Goal: Task Accomplishment & Management: Manage account settings

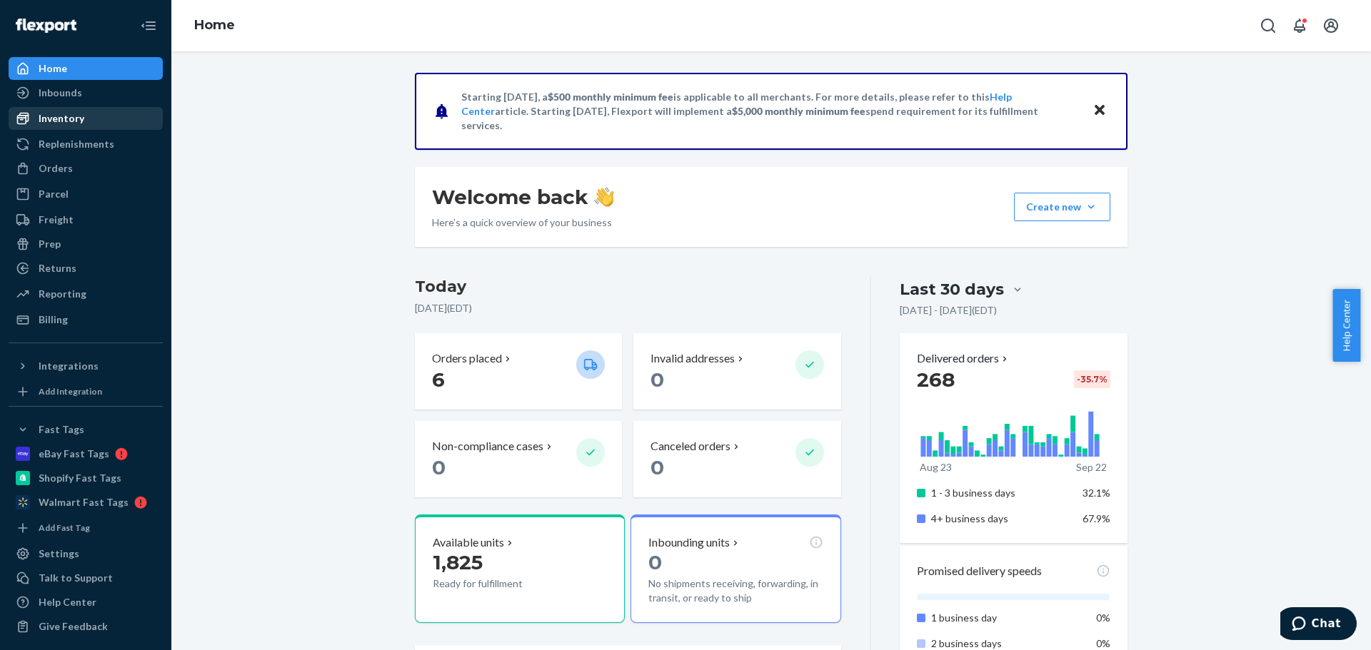
drag, startPoint x: 112, startPoint y: 127, endPoint x: 150, endPoint y: 116, distance: 39.5
click at [111, 127] on div "Inventory" at bounding box center [85, 119] width 151 height 20
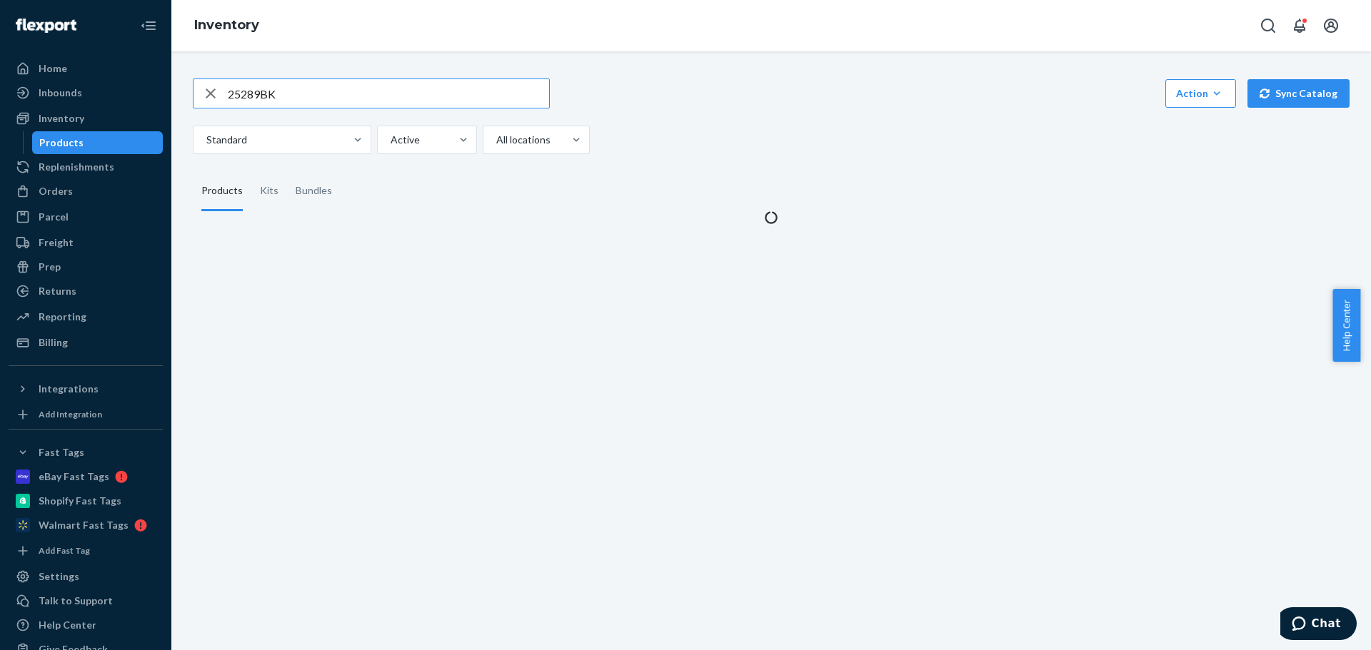
click at [243, 95] on input "25289BK" at bounding box center [388, 93] width 321 height 29
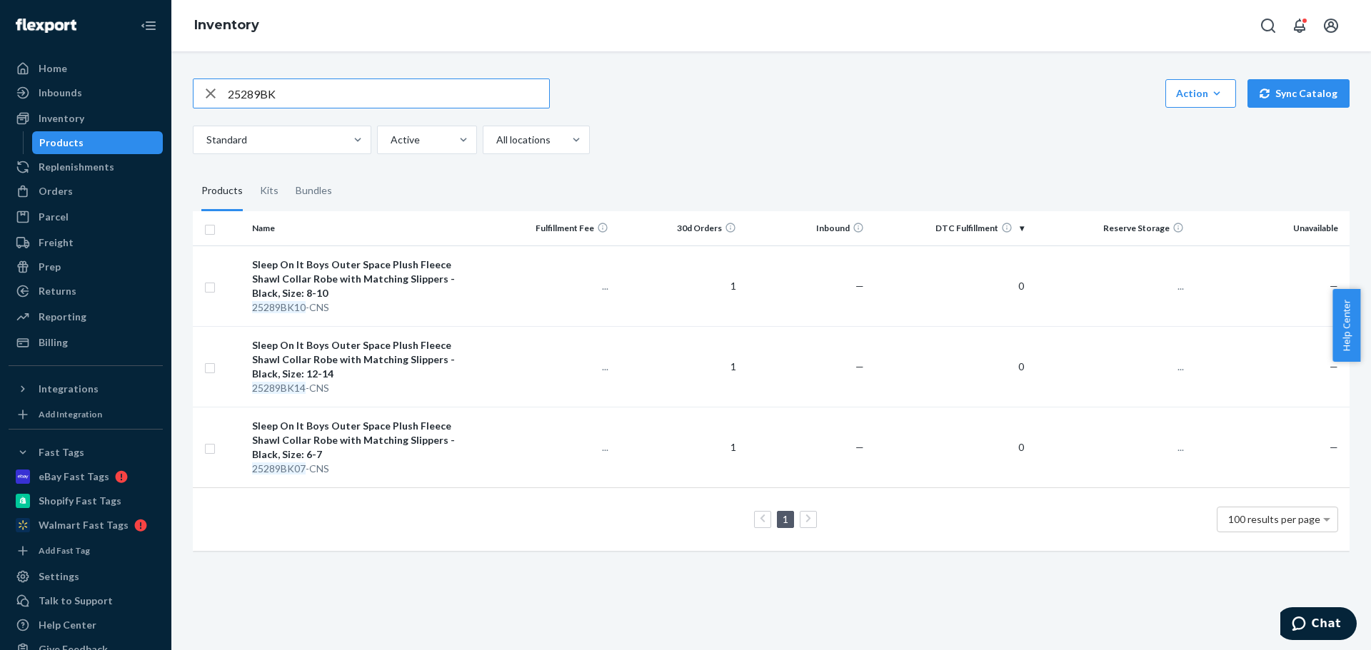
click at [243, 95] on input "25289BK" at bounding box center [388, 93] width 321 height 29
drag, startPoint x: 291, startPoint y: 89, endPoint x: 451, endPoint y: 101, distance: 161.1
click at [451, 100] on input "5000039NA07-MP" at bounding box center [388, 93] width 321 height 29
type input "5000039NA"
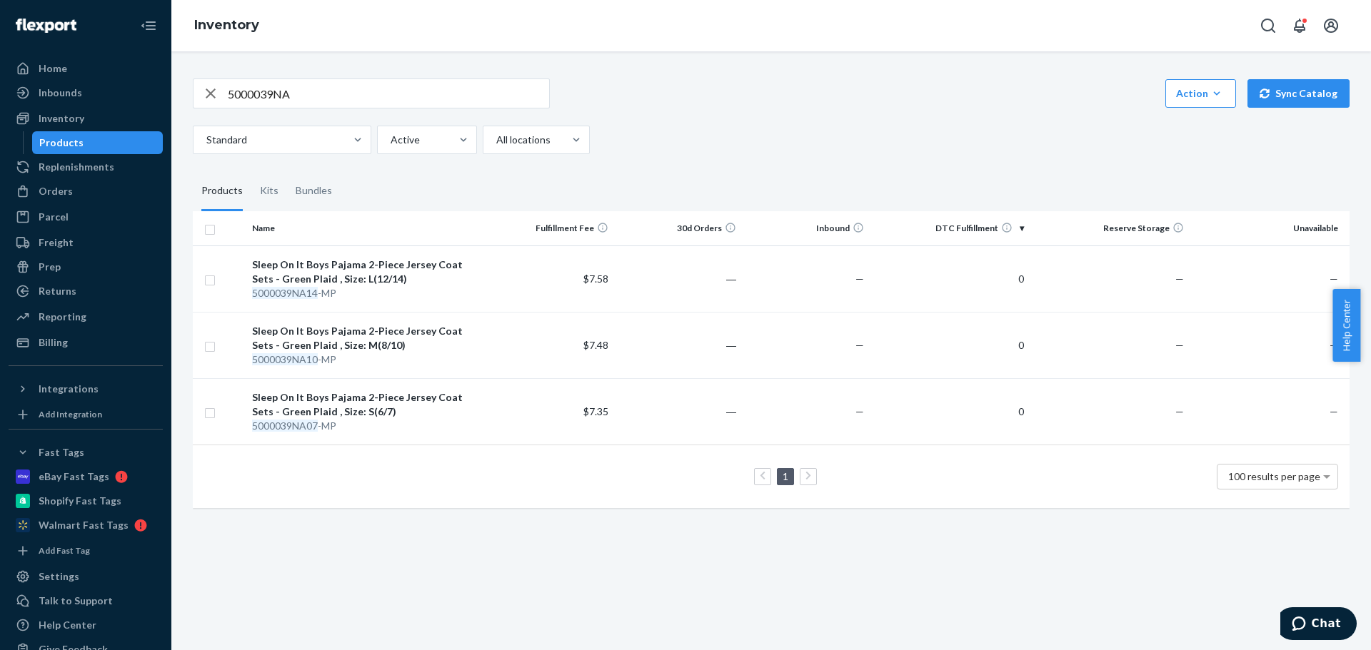
click at [216, 96] on icon "button" at bounding box center [210, 93] width 17 height 29
click at [145, 68] on div "Home" at bounding box center [85, 69] width 151 height 20
